Goal: Navigation & Orientation: Understand site structure

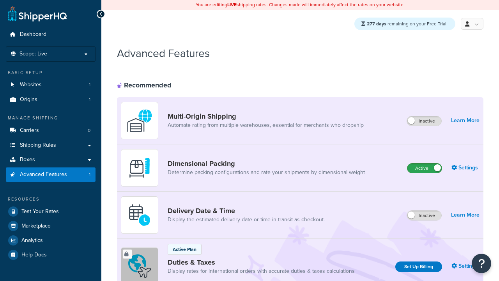
click at [424, 168] on label "Active" at bounding box center [424, 167] width 34 height 9
